Goal: Use online tool/utility: Utilize a website feature to perform a specific function

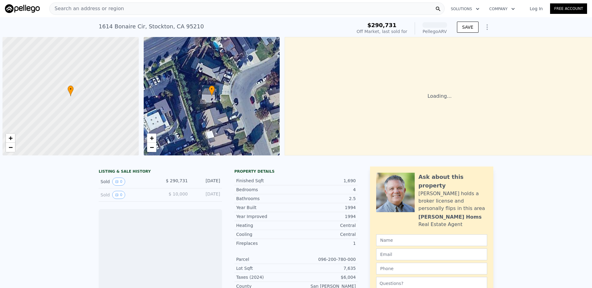
scroll to position [0, 2]
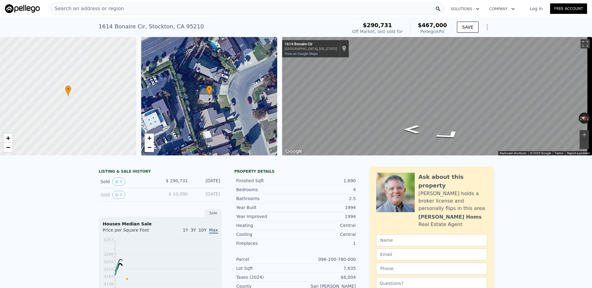
click at [135, 6] on div "Search an address or region" at bounding box center [246, 8] width 395 height 12
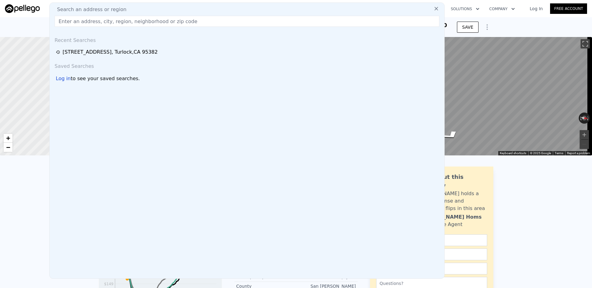
click at [136, 21] on input "text" at bounding box center [247, 21] width 385 height 11
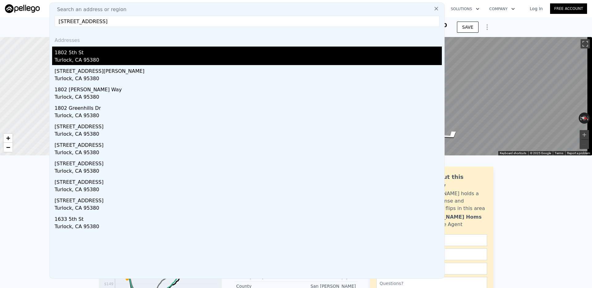
type input "[STREET_ADDRESS]"
click at [87, 57] on div "Turlock, CA 95380" at bounding box center [248, 60] width 387 height 9
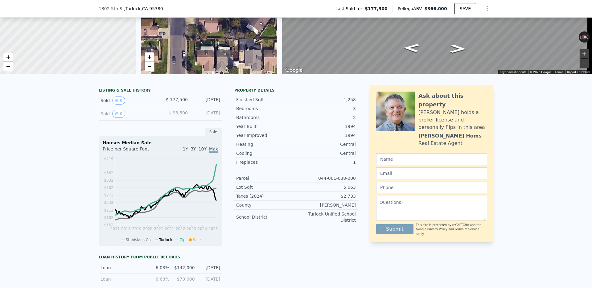
scroll to position [80, 0]
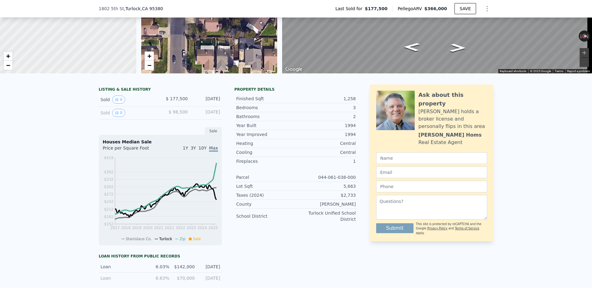
click at [195, 150] on span "3Y" at bounding box center [192, 147] width 5 height 5
click at [185, 150] on span "1Y" at bounding box center [185, 147] width 5 height 5
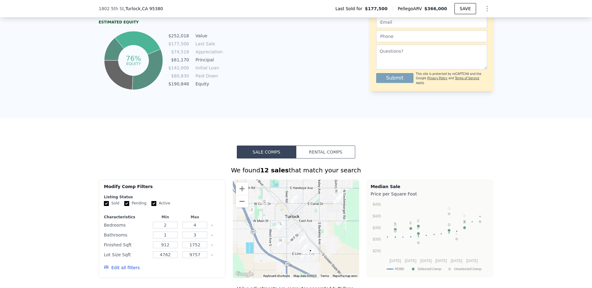
scroll to position [410, 0]
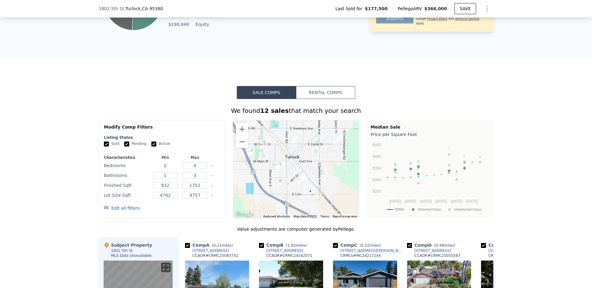
drag, startPoint x: 167, startPoint y: 171, endPoint x: 149, endPoint y: 171, distance: 17.6
click at [152, 170] on div "2" at bounding box center [165, 165] width 27 height 9
type input "3"
click at [199, 169] on input "4" at bounding box center [194, 165] width 24 height 7
click at [192, 169] on input "4" at bounding box center [194, 165] width 24 height 7
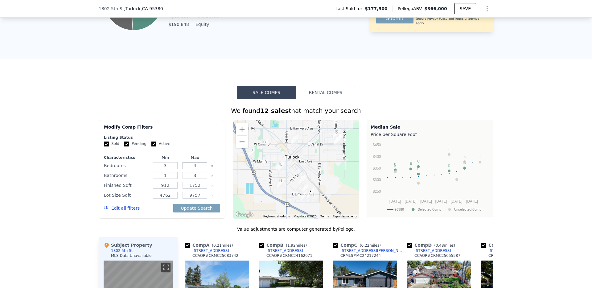
drag, startPoint x: 202, startPoint y: 171, endPoint x: 177, endPoint y: 170, distance: 24.7
click at [182, 169] on input "4" at bounding box center [194, 165] width 24 height 7
type input "3"
drag, startPoint x: 165, startPoint y: 182, endPoint x: 146, endPoint y: 179, distance: 18.7
click at [147, 179] on div "Bathrooms 1 3" at bounding box center [162, 175] width 116 height 9
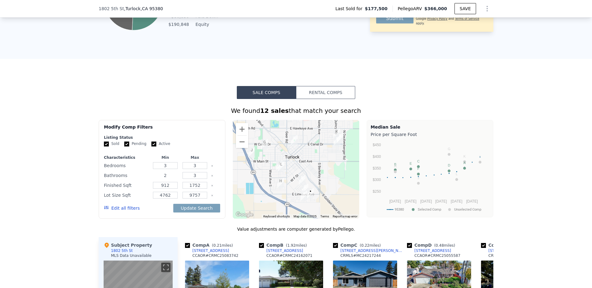
type input "2"
drag, startPoint x: 195, startPoint y: 179, endPoint x: 181, endPoint y: 178, distance: 14.5
click at [182, 178] on input "3" at bounding box center [194, 175] width 24 height 7
type input "2"
click at [192, 211] on button "Update Search" at bounding box center [196, 208] width 47 height 9
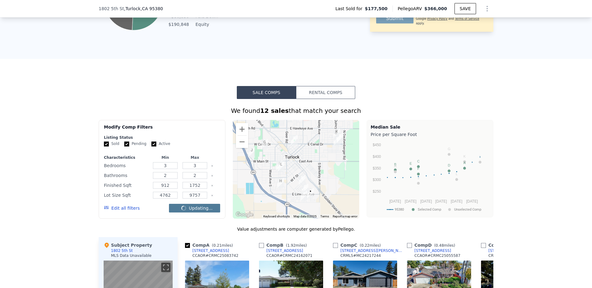
checkbox input "false"
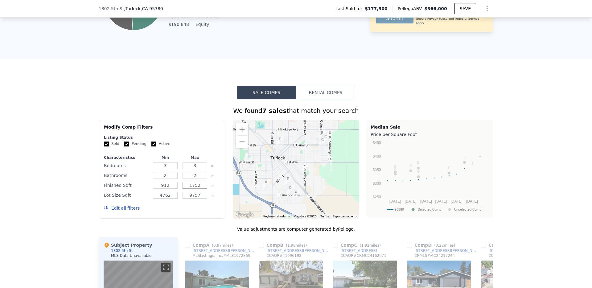
drag, startPoint x: 200, startPoint y: 192, endPoint x: 174, endPoint y: 190, distance: 25.7
click at [174, 190] on div "Finished Sqft 912 1752" at bounding box center [162, 185] width 116 height 9
type input "1600"
click at [186, 210] on button "Update Search" at bounding box center [196, 208] width 47 height 9
drag, startPoint x: 172, startPoint y: 200, endPoint x: 151, endPoint y: 200, distance: 20.6
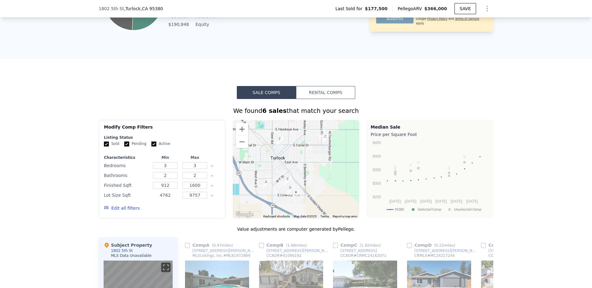
click at [153, 198] on input "4762" at bounding box center [165, 195] width 24 height 7
drag, startPoint x: 199, startPoint y: 200, endPoint x: 158, endPoint y: 200, distance: 41.0
click at [158, 199] on div "Lot Size Sqft 4762 9757" at bounding box center [162, 195] width 116 height 9
type input "8000"
click at [186, 212] on button "Update Search" at bounding box center [196, 208] width 47 height 9
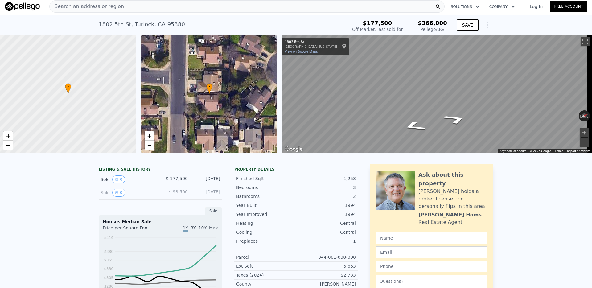
scroll to position [0, 0]
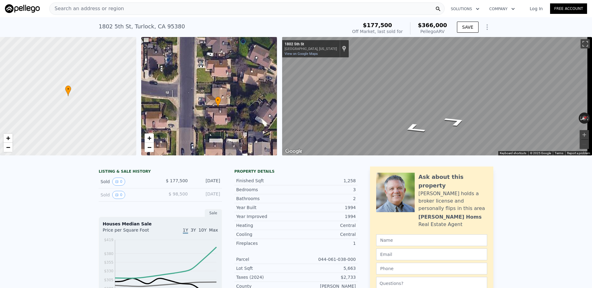
drag, startPoint x: 224, startPoint y: 93, endPoint x: 233, endPoint y: 104, distance: 14.1
click at [233, 104] on div "• + −" at bounding box center [209, 96] width 136 height 118
click at [150, 150] on span "−" at bounding box center [149, 147] width 4 height 8
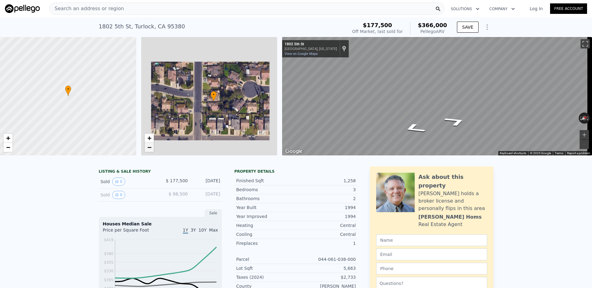
click at [150, 150] on span "−" at bounding box center [149, 147] width 4 height 8
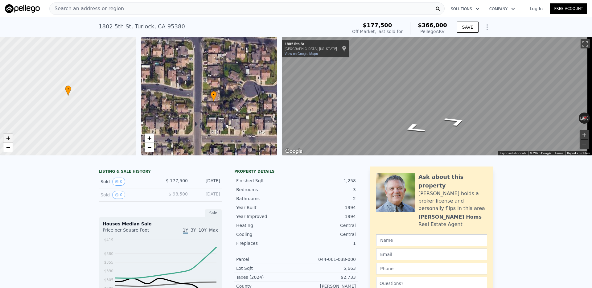
click at [8, 139] on span "+" at bounding box center [8, 138] width 4 height 8
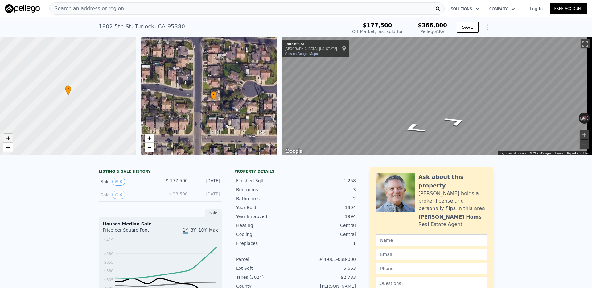
click at [8, 139] on span "+" at bounding box center [8, 138] width 4 height 8
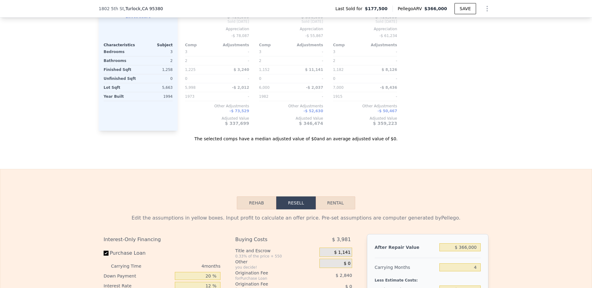
scroll to position [790, 0]
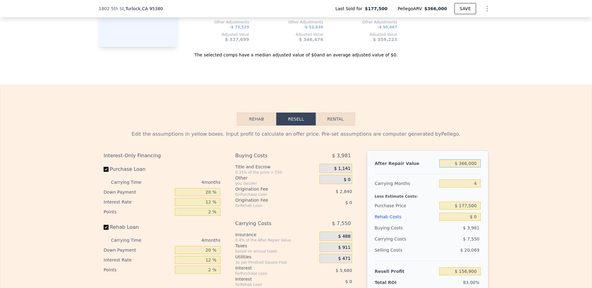
click at [444, 166] on input "$ 366,000" at bounding box center [459, 163] width 41 height 8
drag, startPoint x: 444, startPoint y: 166, endPoint x: 508, endPoint y: 169, distance: 64.2
click at [508, 169] on div "Edit the assumptions in yellow boxes. Input profit to calculate an offer price.…" at bounding box center [295, 239] width 591 height 229
type input "$ 4"
type input "-$ 189,089"
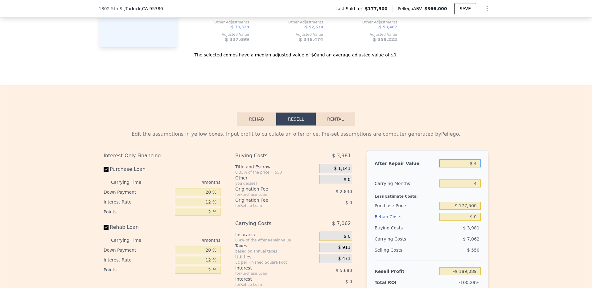
type input "$ 40"
type input "-$ 189,055"
type input "$ 400"
type input "-$ 188,715"
type input "$ 4,000"
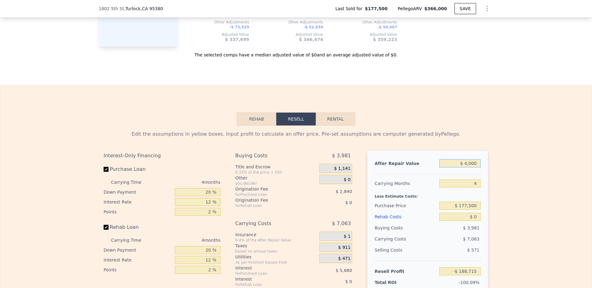
type input "-$ 185,311"
type input "$ 40,000"
type input "-$ 151,279"
type input "$ 400,000"
type input "$ 189,042"
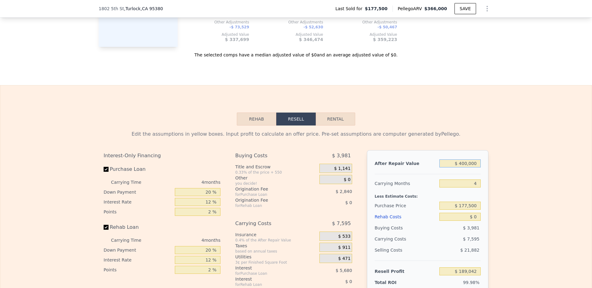
type input "$ 400,000"
drag, startPoint x: 451, startPoint y: 211, endPoint x: 500, endPoint y: 212, distance: 49.9
click at [500, 212] on div "Edit the assumptions in yellow boxes. Input profit to calculate an offer price.…" at bounding box center [295, 239] width 591 height 229
type input "$ 250,000"
type input "$ 112,820"
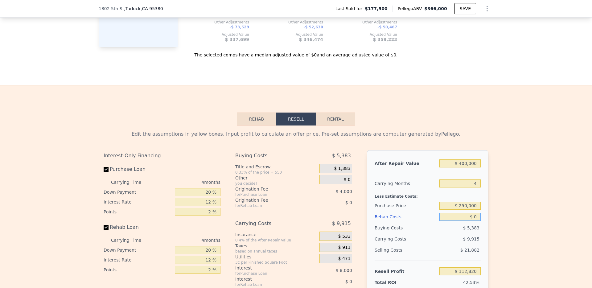
drag, startPoint x: 466, startPoint y: 222, endPoint x: 498, endPoint y: 225, distance: 32.2
click at [497, 225] on div "Edit the assumptions in yellow boxes. Input profit to calculate an offer price.…" at bounding box center [295, 239] width 591 height 229
type input "$ 4"
type input "$ 112,816"
type input "$ 40"
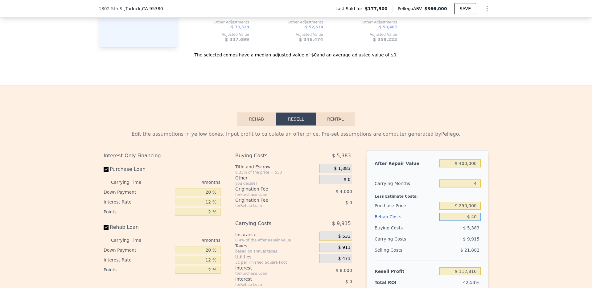
type input "$ 112,779"
type input "$ 400"
type input "$ 112,402"
type input "$ 4,000"
type input "$ 108,628"
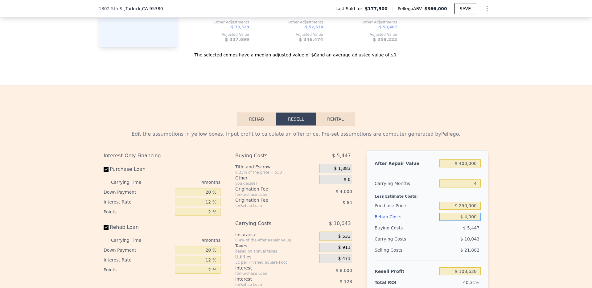
type input "$ 40,000"
type input "$ 70,900"
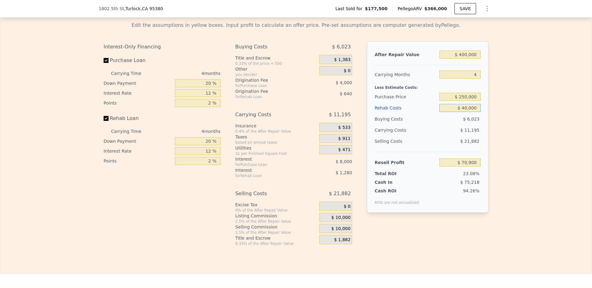
scroll to position [899, 0]
type input "$ 40,000"
click at [104, 120] on input "Rehab Loan" at bounding box center [106, 117] width 5 height 5
checkbox input "false"
type input "$ 72,820"
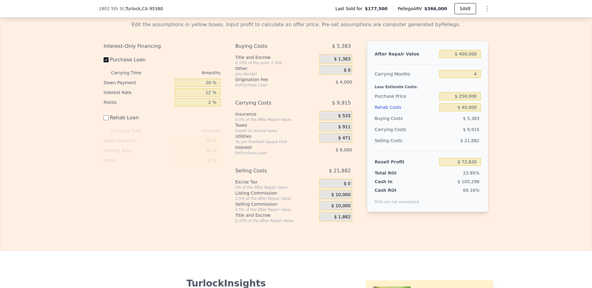
click at [104, 62] on input "Purchase Loan" at bounding box center [106, 59] width 5 height 5
checkbox input "false"
type input "$ 84,820"
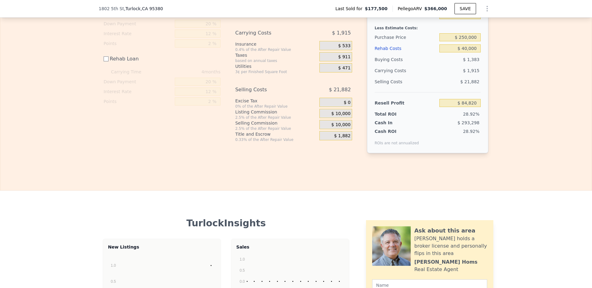
scroll to position [887, 0]
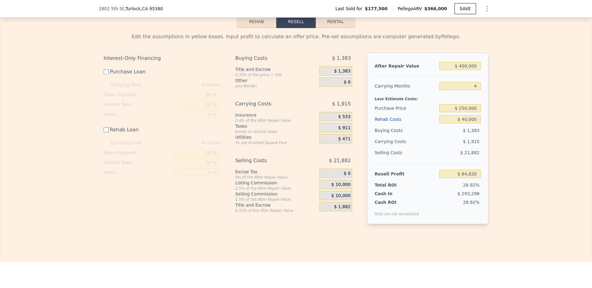
click at [104, 74] on input "Purchase Loan" at bounding box center [106, 71] width 5 height 5
checkbox input "true"
type input "$ 72,820"
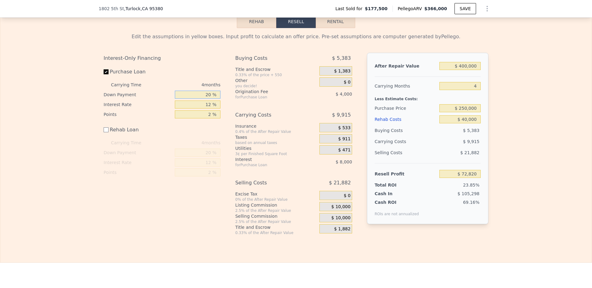
drag, startPoint x: 199, startPoint y: 100, endPoint x: 206, endPoint y: 100, distance: 6.5
click at [206, 99] on input "20 %" at bounding box center [198, 95] width 46 height 8
type input "10 %"
type input "$ 71,320"
type input "10 %"
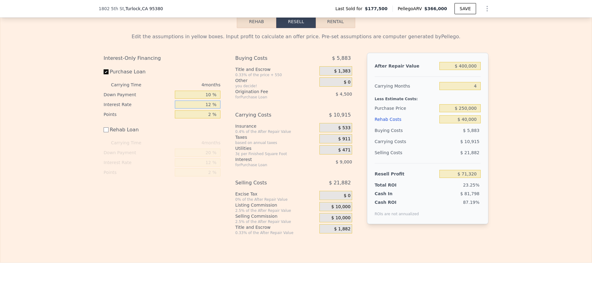
drag, startPoint x: 209, startPoint y: 109, endPoint x: 206, endPoint y: 109, distance: 3.4
click at [206, 108] on input "12 %" at bounding box center [198, 104] width 46 height 8
drag, startPoint x: 204, startPoint y: 109, endPoint x: 208, endPoint y: 110, distance: 4.4
click at [208, 108] on input "12 %" at bounding box center [198, 104] width 46 height 8
type input "8 %"
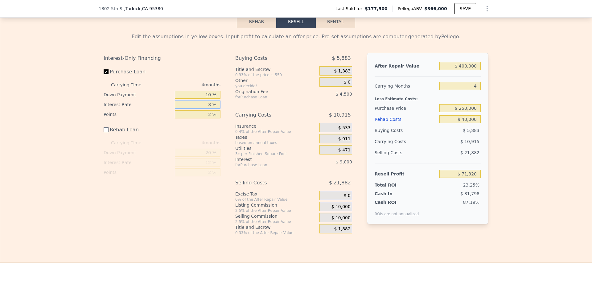
type input "$ 74,320"
type input "8 %"
drag, startPoint x: 208, startPoint y: 121, endPoint x: 198, endPoint y: 121, distance: 10.5
click at [198, 118] on input "2 %" at bounding box center [198, 114] width 46 height 8
type input "1 %"
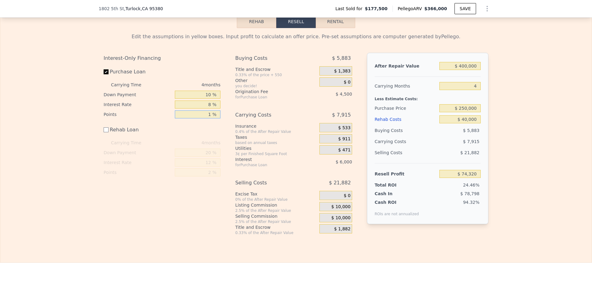
type input "$ 76,570"
type input "1 %"
click at [445, 123] on input "$ 40,000" at bounding box center [459, 119] width 41 height 8
click at [105, 132] on input "Rehab Loan" at bounding box center [106, 129] width 5 height 5
checkbox input "true"
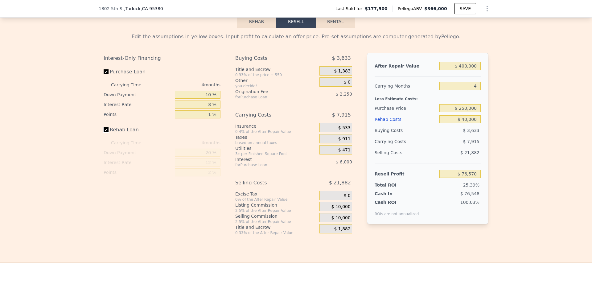
type input "$ 74,650"
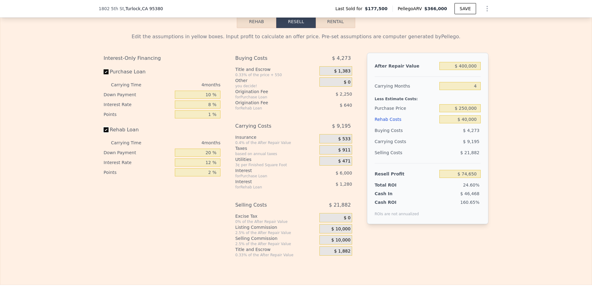
click at [104, 132] on input "Rehab Loan" at bounding box center [106, 129] width 5 height 5
checkbox input "false"
type input "$ 76,570"
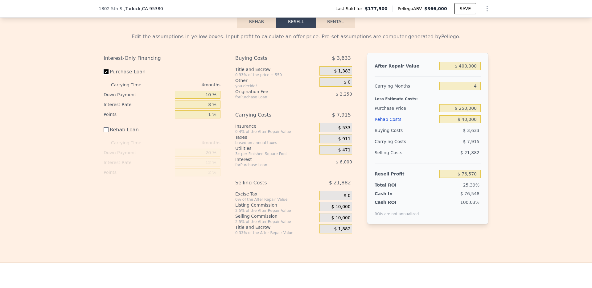
click at [105, 74] on input "Purchase Loan" at bounding box center [106, 71] width 5 height 5
checkbox input "false"
type input "$ 84,820"
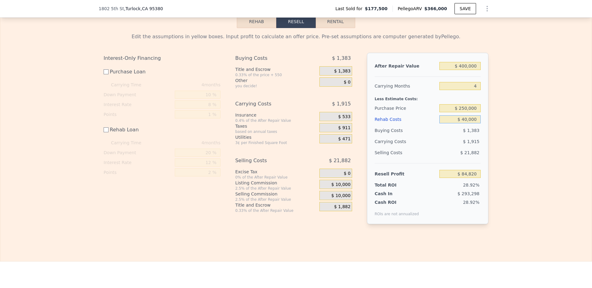
drag, startPoint x: 458, startPoint y: 124, endPoint x: 493, endPoint y: 129, distance: 35.3
click at [493, 129] on div "Edit the assumptions in yellow boxes. Input profit to calculate an offer price.…" at bounding box center [295, 131] width 591 height 206
type input "$ 00040,000"
click at [387, 122] on div "Rehab Costs" at bounding box center [405, 119] width 62 height 11
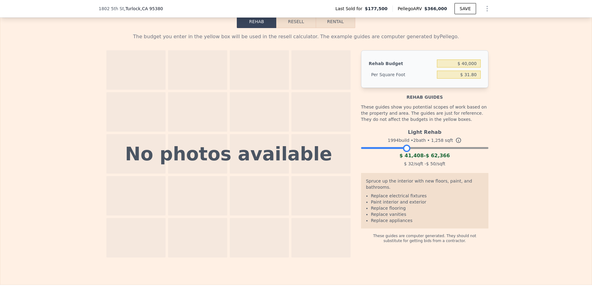
drag, startPoint x: 480, startPoint y: 154, endPoint x: 403, endPoint y: 153, distance: 77.3
click at [403, 152] on div at bounding box center [406, 148] width 7 height 7
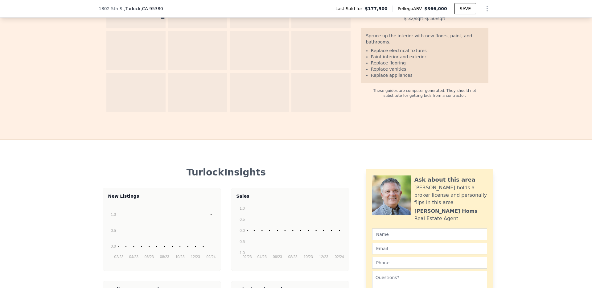
scroll to position [775, 0]
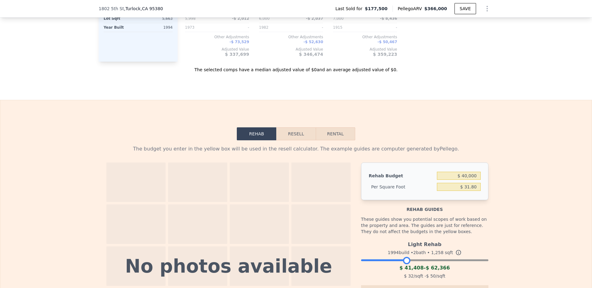
click at [305, 140] on button "Resell" at bounding box center [295, 133] width 39 height 13
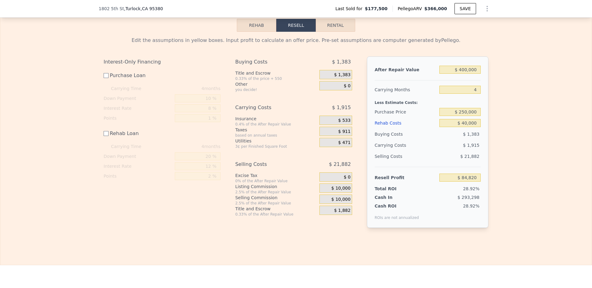
scroll to position [848, 0]
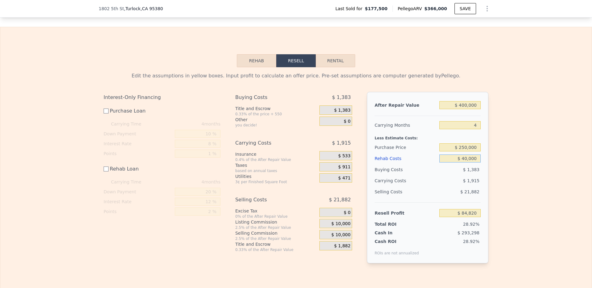
drag, startPoint x: 459, startPoint y: 162, endPoint x: 508, endPoint y: 163, distance: 48.7
click at [508, 163] on div "Edit the assumptions in yellow boxes. Input profit to calculate an offer price.…" at bounding box center [295, 170] width 591 height 206
type input "$ 5"
type input "$ 124,815"
type input "$ 50"
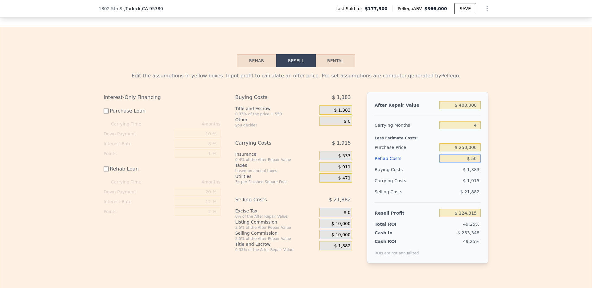
type input "$ 124,770"
type input "$ 500"
type input "$ 124,320"
type input "$ 5,000"
type input "$ 119,820"
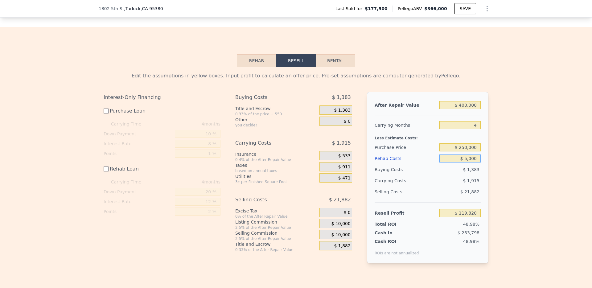
type input "$ 50,000"
type input "$ 74,820"
drag, startPoint x: 460, startPoint y: 164, endPoint x: 493, endPoint y: 165, distance: 33.0
click at [489, 165] on div "Edit the assumptions in yellow boxes. Input profit to calculate an offer price.…" at bounding box center [296, 170] width 394 height 206
type input "$ 5"
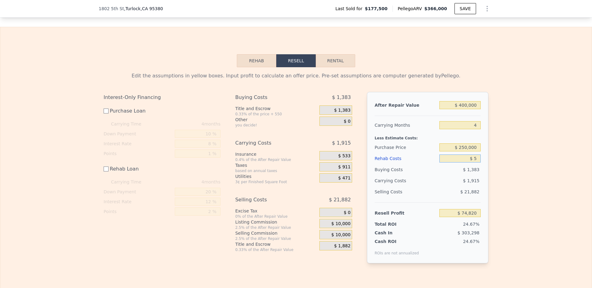
type input "$ 124,815"
type input "$ 56"
type input "$ 124,764"
type input "$ 560"
type input "$ 124,260"
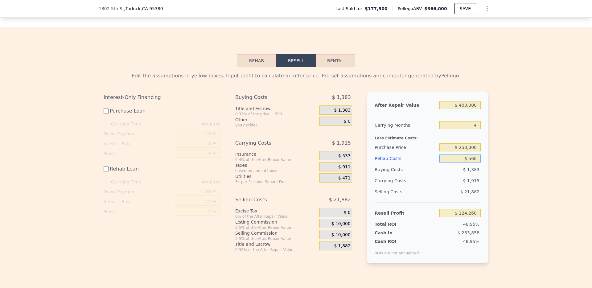
type input "$ 5,600"
type input "$ 119,220"
type input "$ 56,000"
type input "$ 68,820"
type input "$ 56,000"
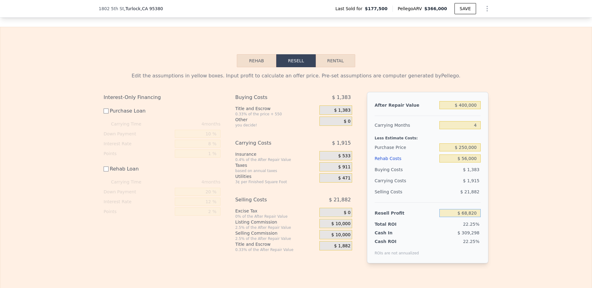
click at [453, 217] on input "$ 68,820" at bounding box center [459, 213] width 41 height 8
drag, startPoint x: 459, startPoint y: 108, endPoint x: 506, endPoint y: 109, distance: 47.8
click at [505, 109] on div "Edit the assumptions in yellow boxes. Input profit to calculate an offer price.…" at bounding box center [295, 170] width 591 height 206
click at [463, 109] on input "$ 400,000" at bounding box center [459, 105] width 41 height 8
drag, startPoint x: 457, startPoint y: 110, endPoint x: 486, endPoint y: 110, distance: 28.7
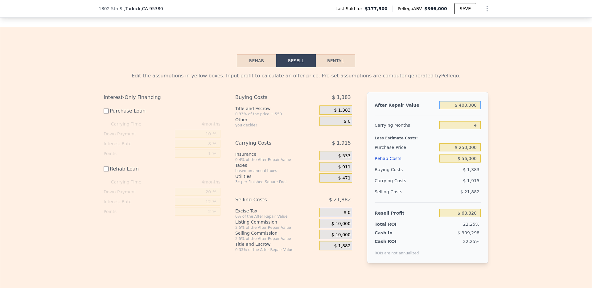
click at [478, 110] on div "After Repair Value $ 400,000 Carrying Months 4 Less Estimate Costs: Purchase Pr…" at bounding box center [427, 177] width 121 height 171
type input "$ 3"
type input "-$ 309,312"
type input "$ 39"
type input "-$ 309,278"
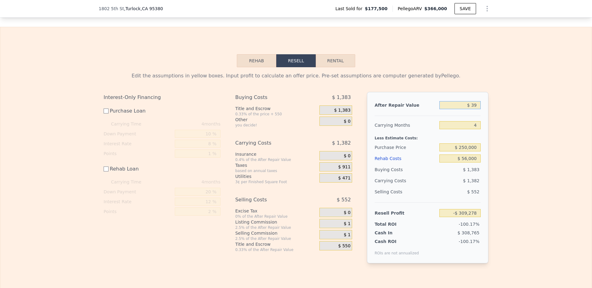
type input "$ 395"
type input "-$ 308,942"
type input "$ 3,950"
type input "-$ 305,581"
type input "$ 39,500"
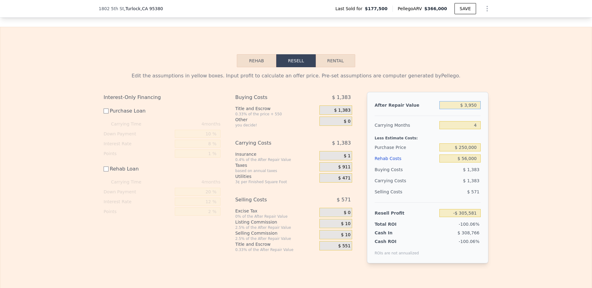
type input "-$ 271,976"
type input "$ 395,000"
type input "$ 64,093"
type input "$ 395,000"
click at [451, 217] on input "$ 64,093" at bounding box center [459, 213] width 41 height 8
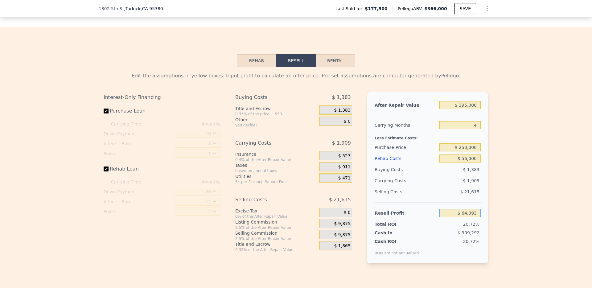
type input "2"
type input "4"
type input "1"
type input "3"
type input "1752"
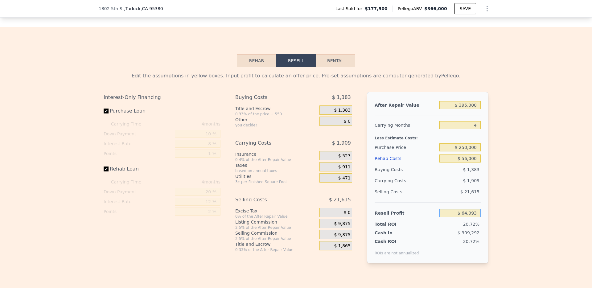
type input "9757"
checkbox input "true"
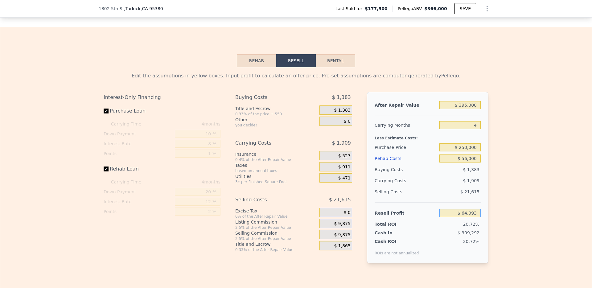
type input "$ 366,000"
type input "$ 0"
type input "$ 156,900"
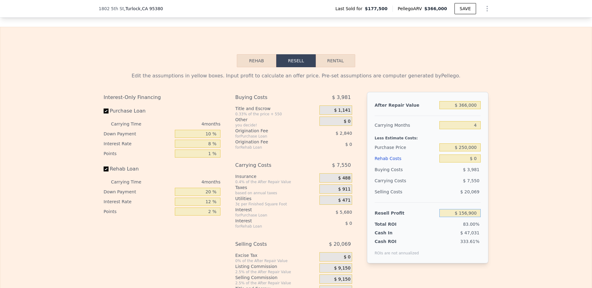
scroll to position [853, 0]
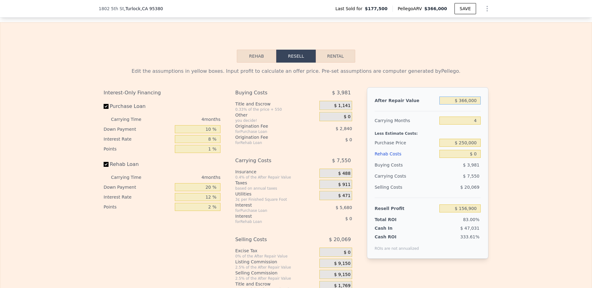
type input "$ 177,500"
drag, startPoint x: 458, startPoint y: 110, endPoint x: 489, endPoint y: 111, distance: 30.5
click at [489, 111] on div "Edit the assumptions in yellow boxes. Input profit to calculate an offer price.…" at bounding box center [296, 177] width 394 height 229
type input "$ 3"
type input "-$ 189,090"
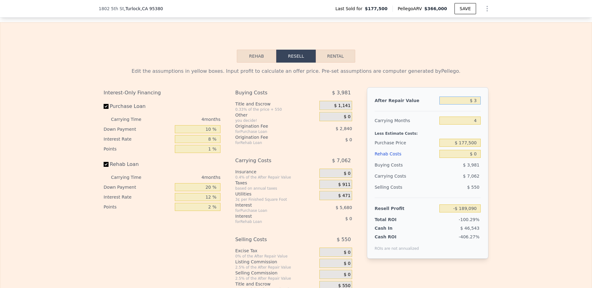
type input "$ 38"
type input "-$ 189,057"
type input "$ 385"
type input "-$ 188,730"
type input "$ 3,850"
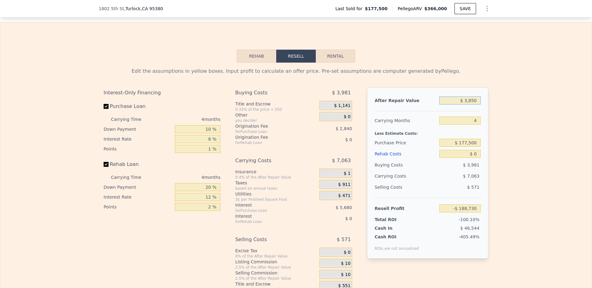
type input "-$ 185,453"
type input "$ 38,500"
type input "-$ 152,698"
type input "$ 385,000"
type input "$ 174,862"
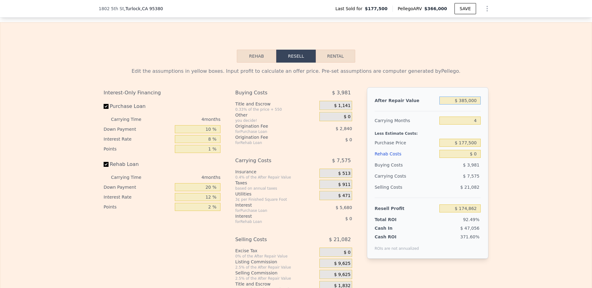
type input "$ 385,000"
click at [104, 109] on input "Purchase Loan" at bounding box center [106, 106] width 5 height 5
checkbox input "false"
type input "$ 183,382"
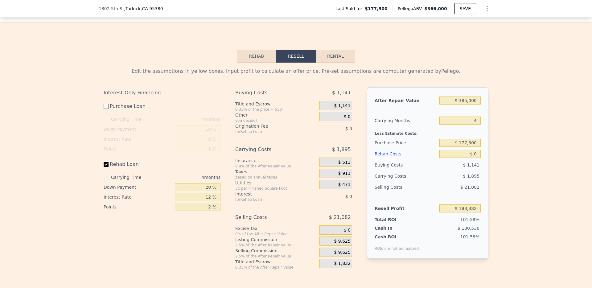
click at [104, 167] on input "Rehab Loan" at bounding box center [106, 164] width 5 height 5
checkbox input "false"
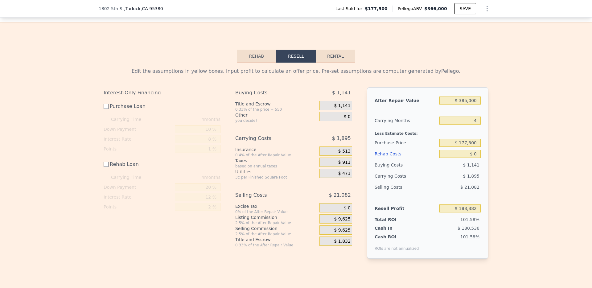
click at [489, 123] on div "Edit the assumptions in yellow boxes. Input profit to calculate an offer price.…" at bounding box center [296, 166] width 394 height 206
click at [452, 198] on div "Selling Costs $ 21,082" at bounding box center [427, 190] width 106 height 16
drag, startPoint x: 455, startPoint y: 153, endPoint x: 516, endPoint y: 155, distance: 61.4
click at [512, 155] on div "Edit the assumptions in yellow boxes. Input profit to calculate an offer price.…" at bounding box center [295, 166] width 591 height 206
type input "$ 250,000"
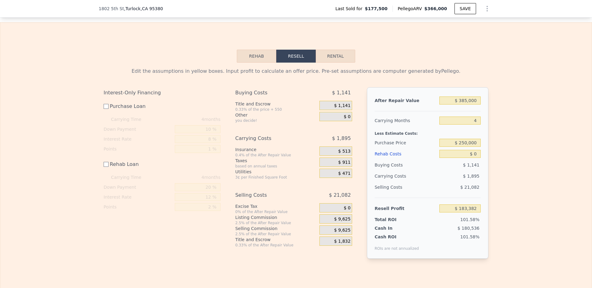
type input "$ 110,640"
click at [472, 191] on div "$ 21,082" at bounding box center [460, 187] width 42 height 11
drag, startPoint x: 462, startPoint y: 163, endPoint x: 518, endPoint y: 170, distance: 56.0
click at [518, 170] on div "Edit the assumptions in yellow boxes. Input profit to calculate an offer price.…" at bounding box center [295, 166] width 591 height 206
type input "$ 4"
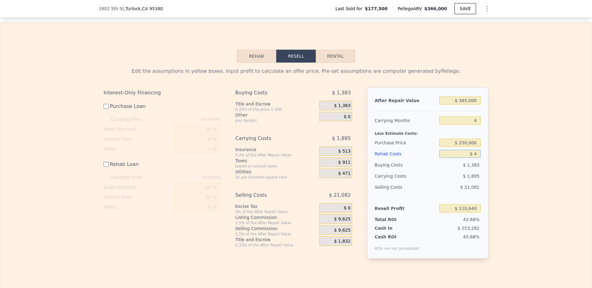
type input "$ 110,636"
type input "$ 40"
type input "$ 110,600"
type input "$ 400"
type input "$ 110,240"
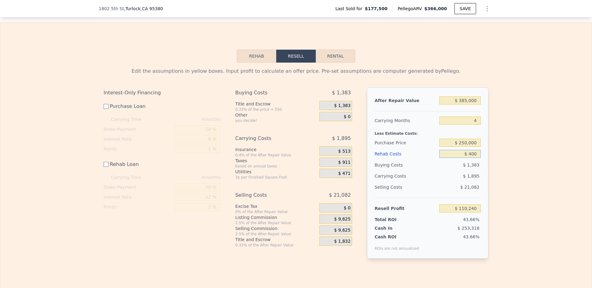
type input "$ 4,000"
type input "$ 106,640"
type input "$ 40,000"
type input "$ 70,640"
type input "$ 40,000"
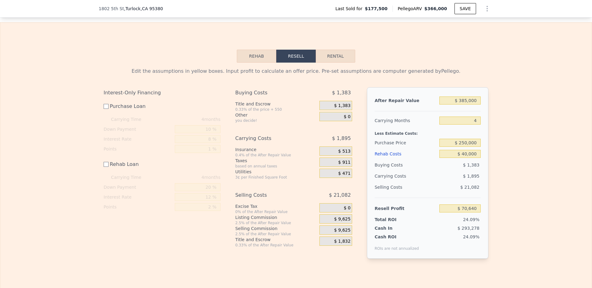
click at [463, 181] on div "$ 1,895" at bounding box center [447, 175] width 65 height 11
click at [198, 47] on div "Rehab Resell Rental Edit the assumptions in yellow boxes. Input profit to calcu…" at bounding box center [296, 159] width 592 height 274
checkbox input "true"
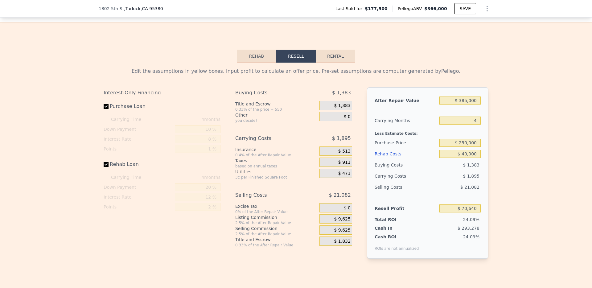
type input "$ 366,000"
type input "$ 0"
type input "$ 156,900"
